Goal: Check status: Check status

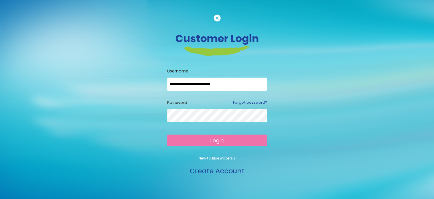
type input "**********"
click at [193, 139] on button "Login" at bounding box center [217, 139] width 100 height 11
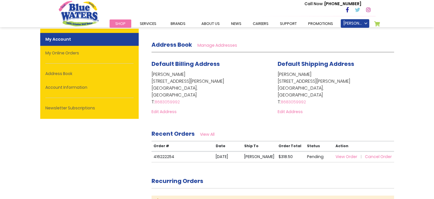
scroll to position [109, 0]
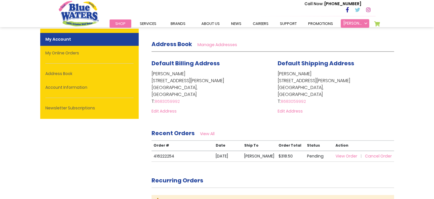
click at [365, 21] on link "[PERSON_NAME]" at bounding box center [355, 23] width 29 height 9
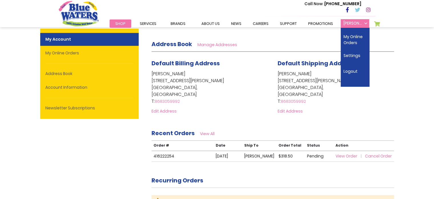
click at [365, 21] on link "[PERSON_NAME]" at bounding box center [355, 23] width 29 height 9
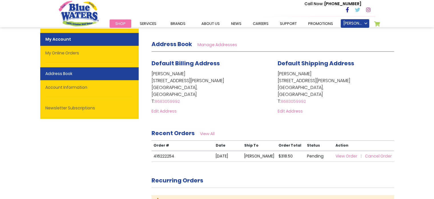
click at [126, 79] on link "Address Book" at bounding box center [89, 73] width 99 height 13
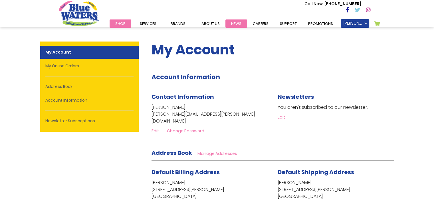
click at [228, 24] on link "News" at bounding box center [237, 23] width 22 height 8
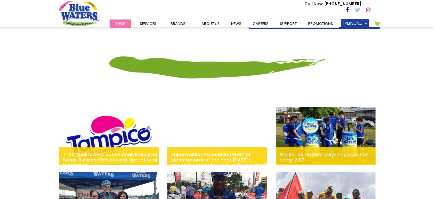
scroll to position [127, 0]
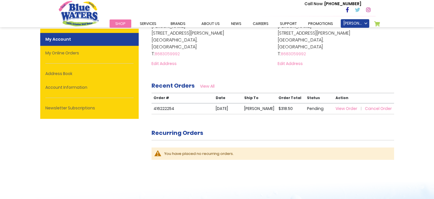
scroll to position [155, 0]
drag, startPoint x: 160, startPoint y: 101, endPoint x: 161, endPoint y: 112, distance: 11.6
click at [161, 112] on td "416222254" at bounding box center [183, 109] width 62 height 11
click at [170, 115] on div "My Account Account Information Contact Information Trisha Ramlochan trisha.a.ra…" at bounding box center [273, 27] width 243 height 300
click at [123, 25] on span "Shop" at bounding box center [120, 23] width 10 height 5
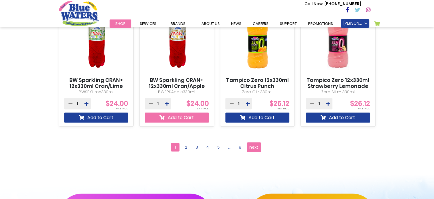
scroll to position [529, 0]
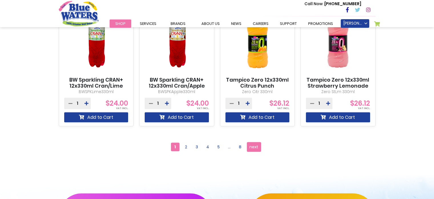
click at [185, 151] on div "**********" at bounding box center [218, 147] width 326 height 24
click at [186, 147] on span "2" at bounding box center [186, 146] width 9 height 9
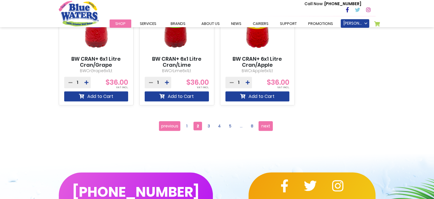
scroll to position [551, 0]
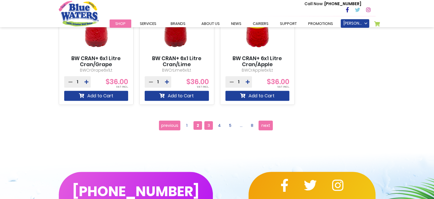
click at [205, 127] on span "3" at bounding box center [209, 125] width 9 height 9
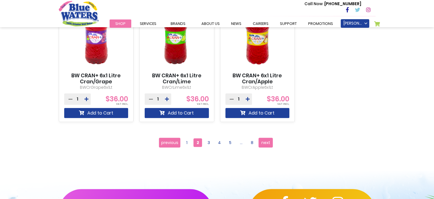
scroll to position [533, 0]
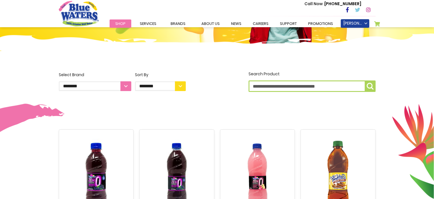
scroll to position [111, 0]
click at [126, 87] on select "**********" at bounding box center [95, 86] width 73 height 10
click at [175, 85] on select "**********" at bounding box center [160, 86] width 51 height 10
select select "*****"
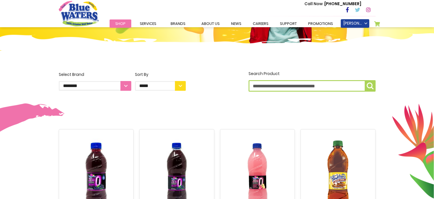
click at [135, 81] on select "**********" at bounding box center [160, 86] width 51 height 10
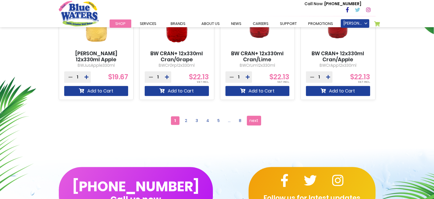
scroll to position [274, 0]
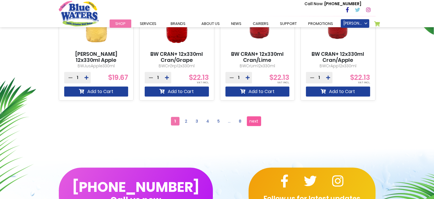
click at [250, 124] on span "next" at bounding box center [254, 121] width 9 height 9
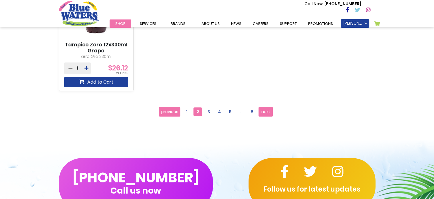
scroll to position [564, 0]
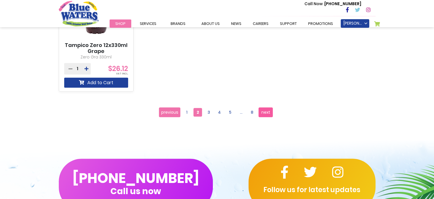
click at [267, 114] on span "next" at bounding box center [266, 112] width 9 height 9
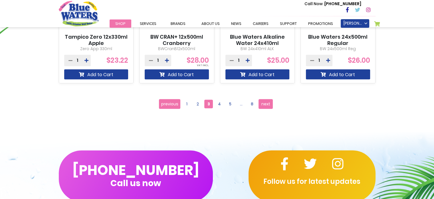
scroll to position [432, 0]
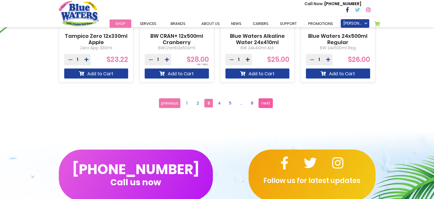
click at [272, 101] on link "Page next" at bounding box center [266, 103] width 14 height 10
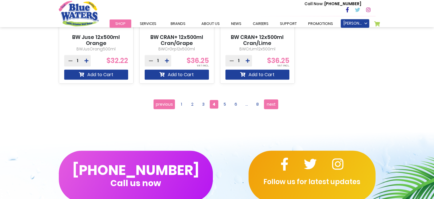
scroll to position [570, 0]
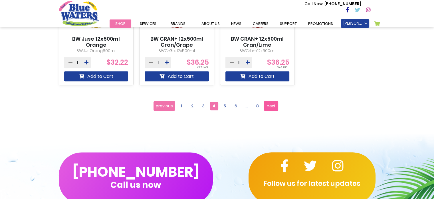
click at [271, 104] on span "next" at bounding box center [271, 105] width 9 height 9
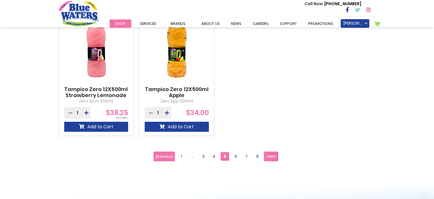
scroll to position [520, 0]
click at [267, 160] on span "next" at bounding box center [271, 156] width 9 height 9
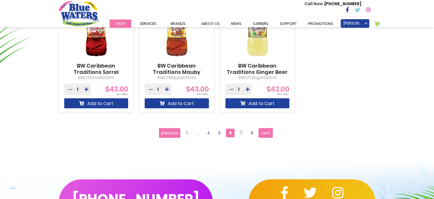
scroll to position [402, 0]
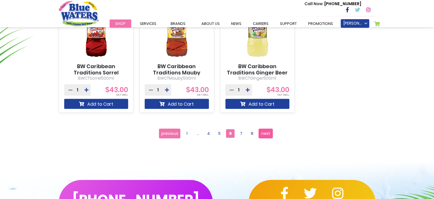
click at [272, 133] on link "Page next" at bounding box center [266, 133] width 14 height 10
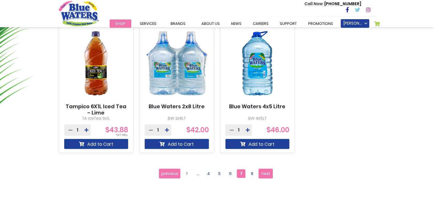
scroll to position [363, 0]
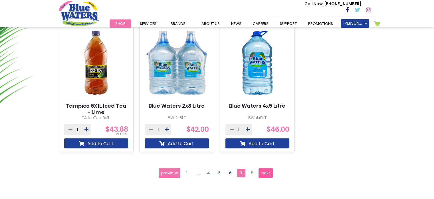
click at [262, 171] on span "next" at bounding box center [266, 172] width 9 height 9
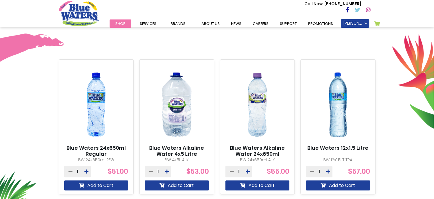
scroll to position [150, 0]
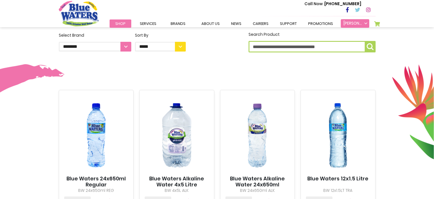
click at [358, 23] on link "[PERSON_NAME]" at bounding box center [355, 23] width 29 height 9
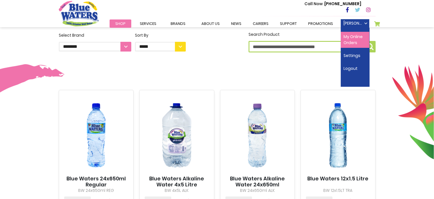
click at [353, 43] on link "My Online Orders" at bounding box center [355, 40] width 29 height 16
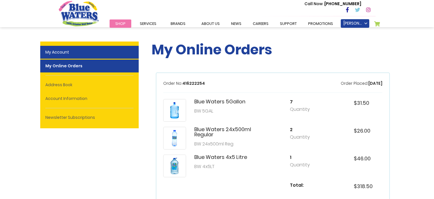
click at [117, 48] on link "My Account" at bounding box center [89, 52] width 99 height 13
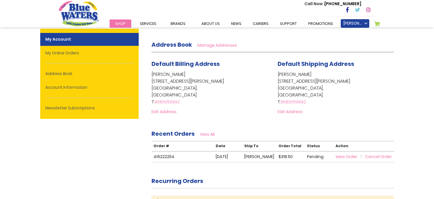
scroll to position [107, 0]
click at [348, 152] on td "View Order Cancel Order" at bounding box center [364, 157] width 61 height 11
click at [346, 154] on span "View Order" at bounding box center [347, 157] width 22 height 6
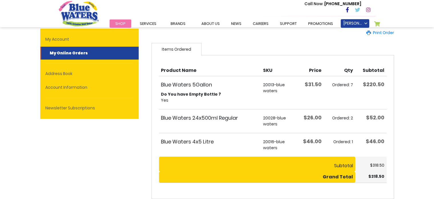
scroll to position [73, 0]
